Goal: Task Accomplishment & Management: Complete application form

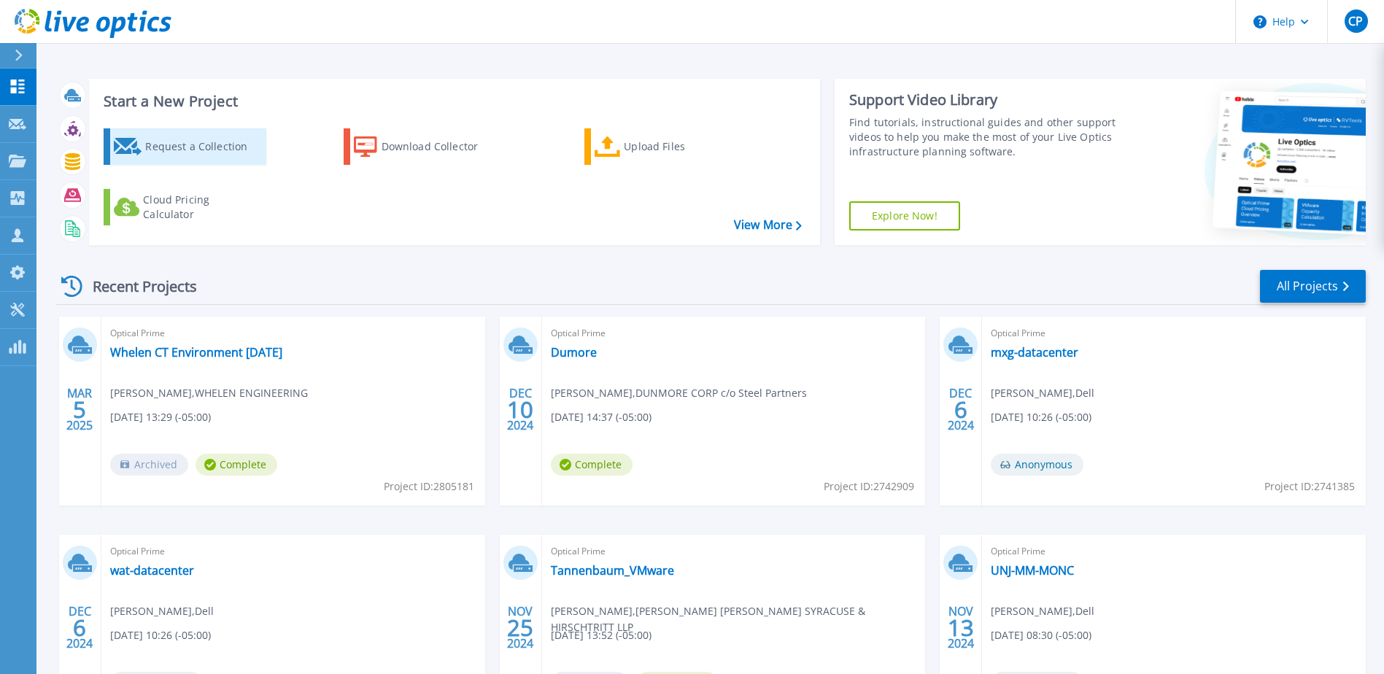
click at [223, 144] on div "Request a Collection" at bounding box center [203, 146] width 117 height 29
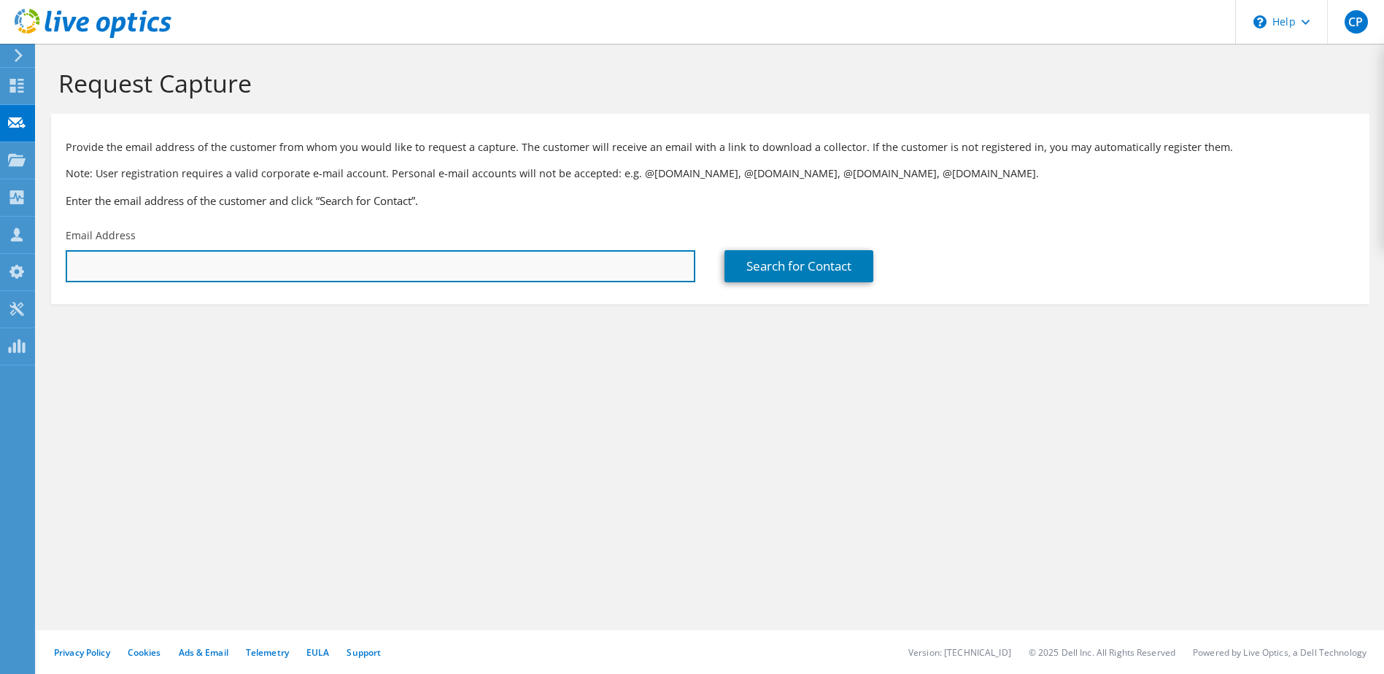
click at [168, 263] on input "text" at bounding box center [381, 266] width 630 height 32
paste input "[EMAIL_ADDRESS][DOMAIN_NAME]"
type input "[EMAIL_ADDRESS][DOMAIN_NAME]"
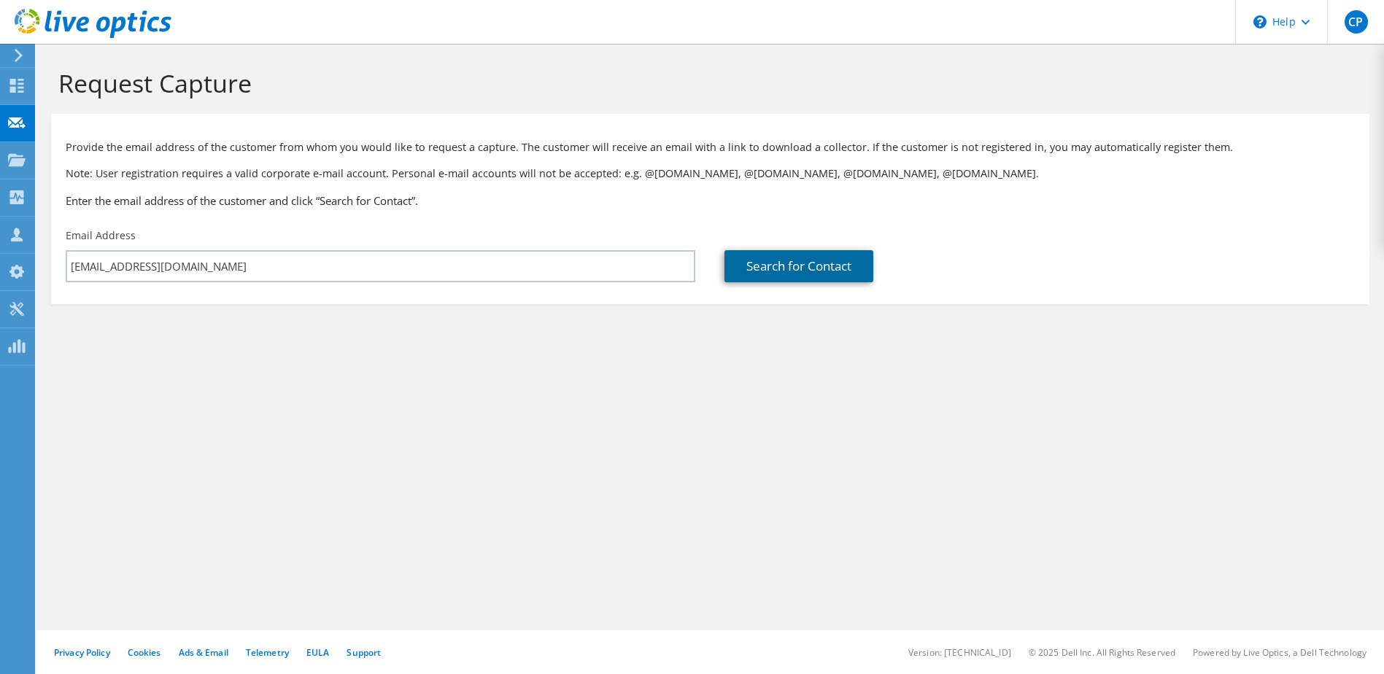
click at [765, 260] on link "Search for Contact" at bounding box center [799, 266] width 149 height 32
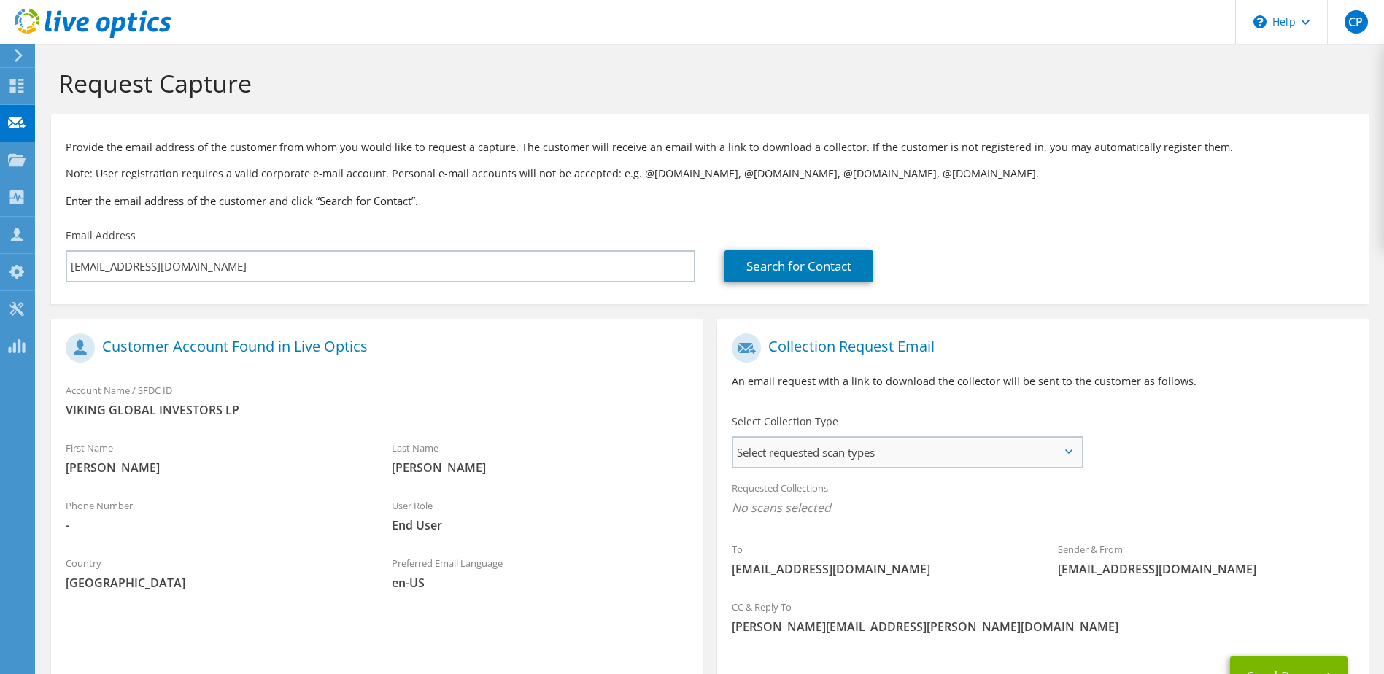
click at [881, 459] on span "Select requested scan types" at bounding box center [906, 452] width 347 height 29
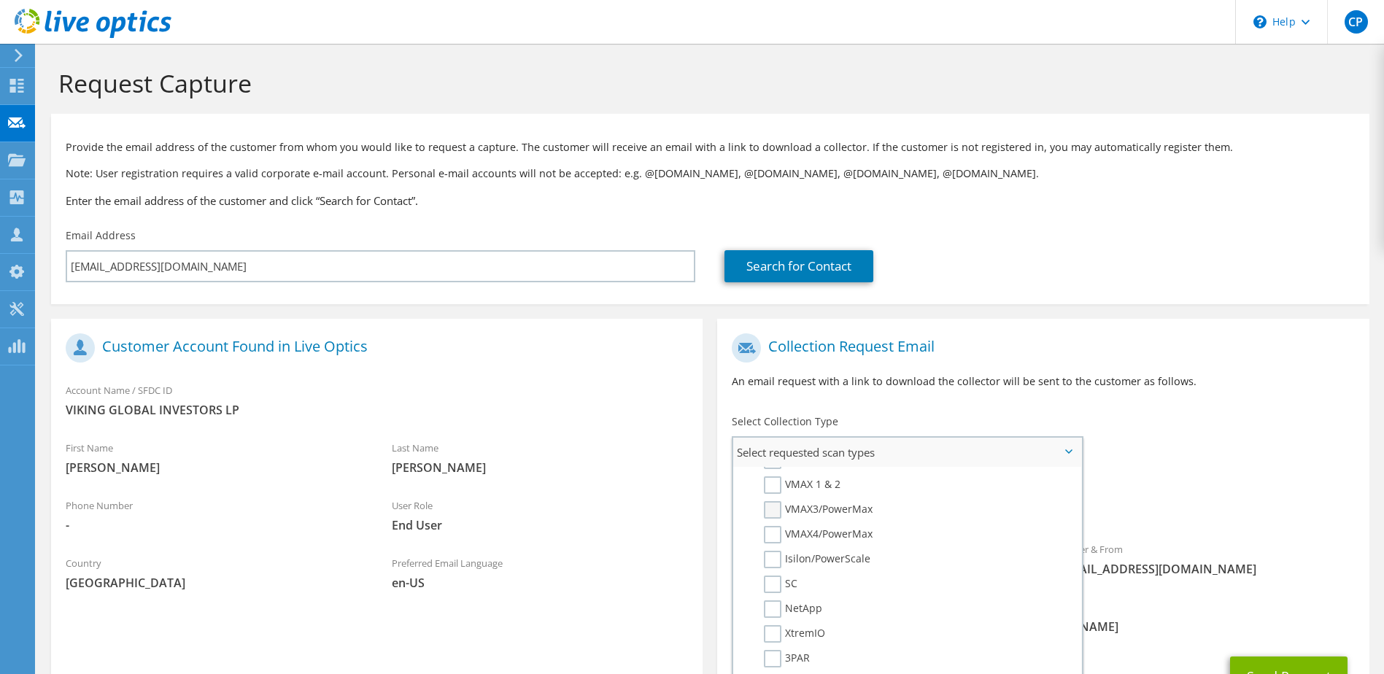
scroll to position [365, 0]
click at [776, 536] on label "Isilon/PowerScale" at bounding box center [817, 537] width 107 height 18
click at [0, 0] on input "Isilon/PowerScale" at bounding box center [0, 0] width 0 height 0
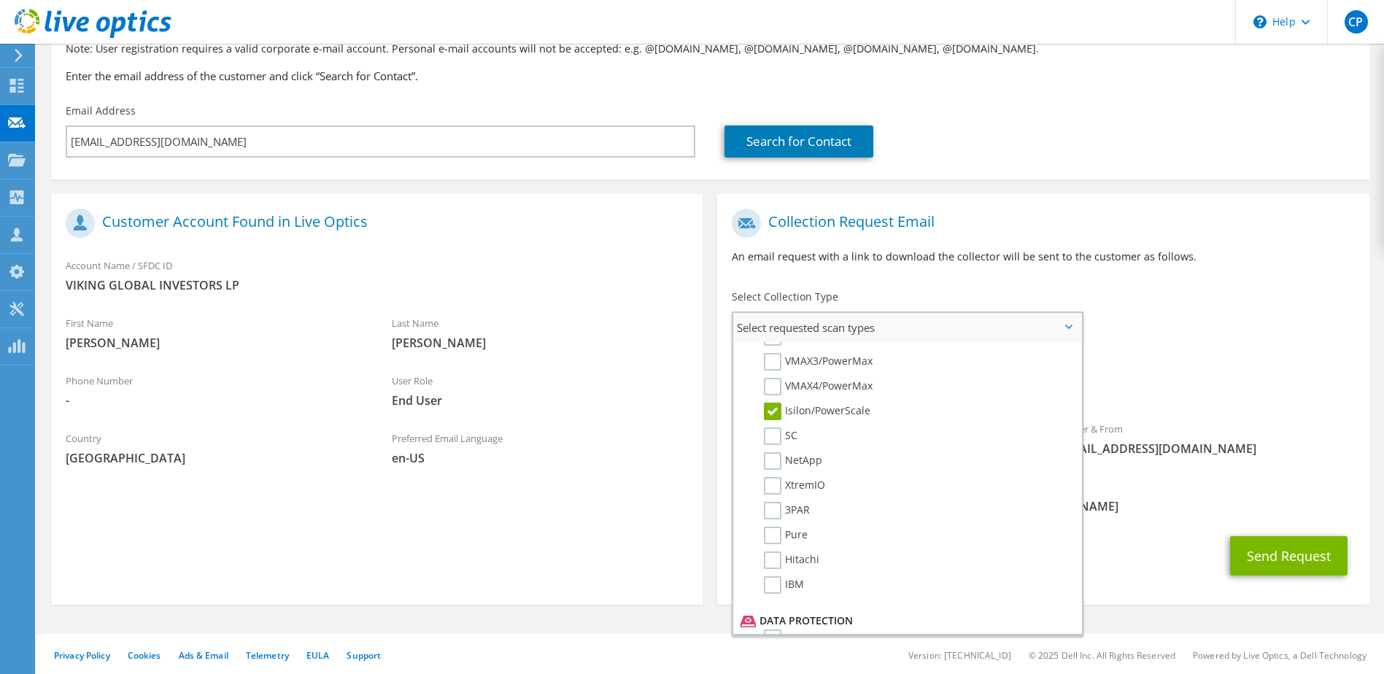
scroll to position [128, 0]
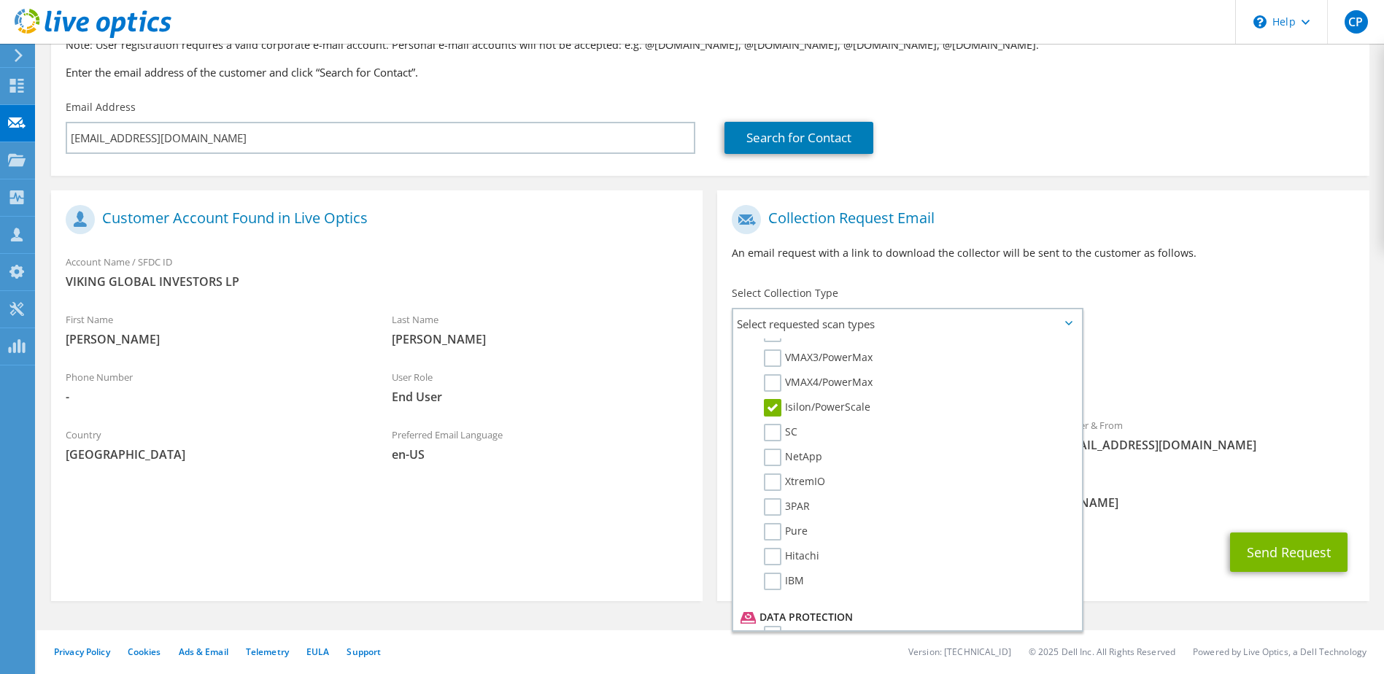
click at [1174, 279] on div "Collection Request Email An email request with a link to download the collector…" at bounding box center [1043, 238] width 652 height 81
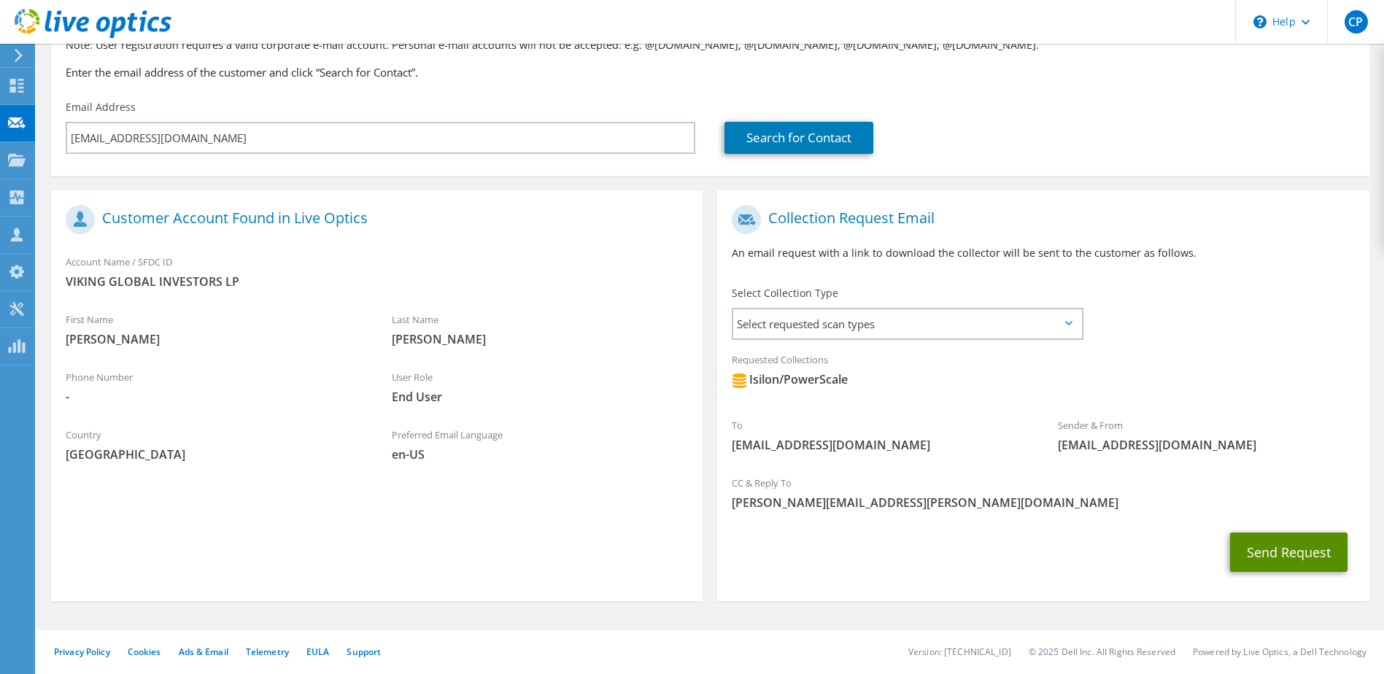
click at [1285, 555] on button "Send Request" at bounding box center [1288, 552] width 117 height 39
